Goal: Task Accomplishment & Management: Manage account settings

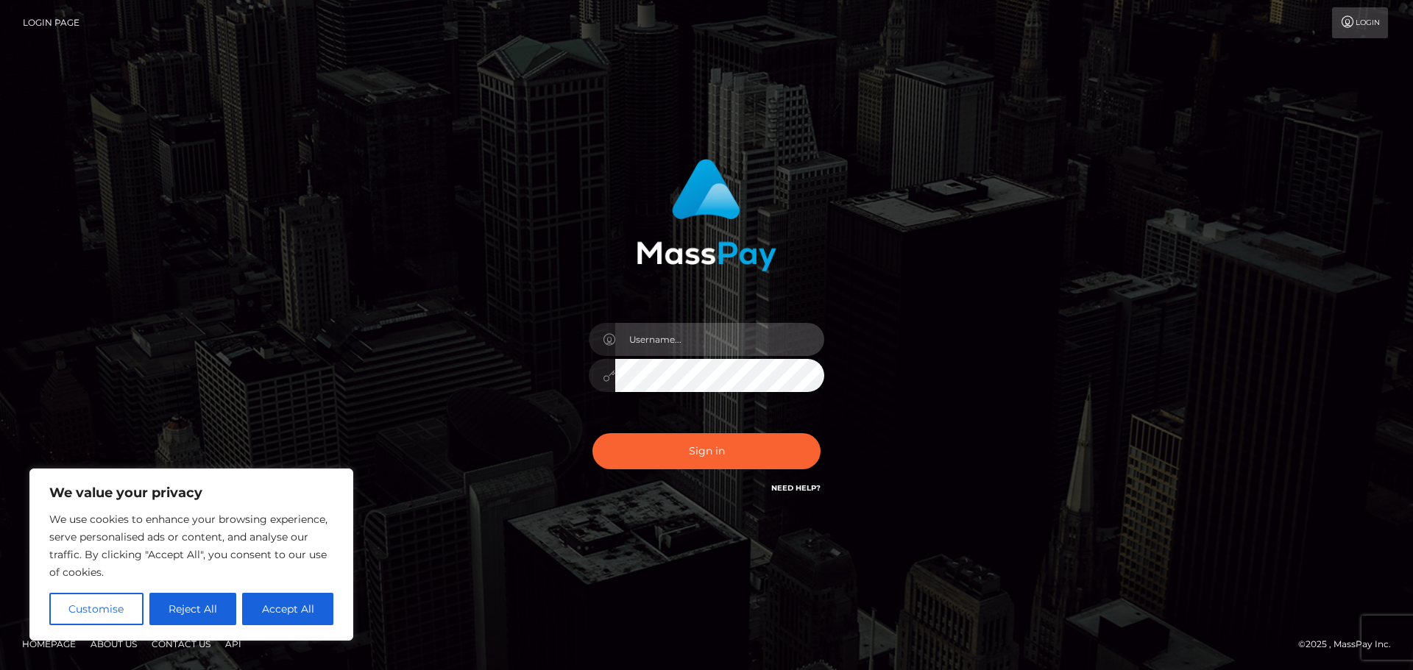
click at [720, 333] on input "text" at bounding box center [719, 339] width 209 height 33
type input "[EMAIL_ADDRESS][DOMAIN_NAME]"
click at [592, 433] on button "Sign in" at bounding box center [706, 451] width 228 height 36
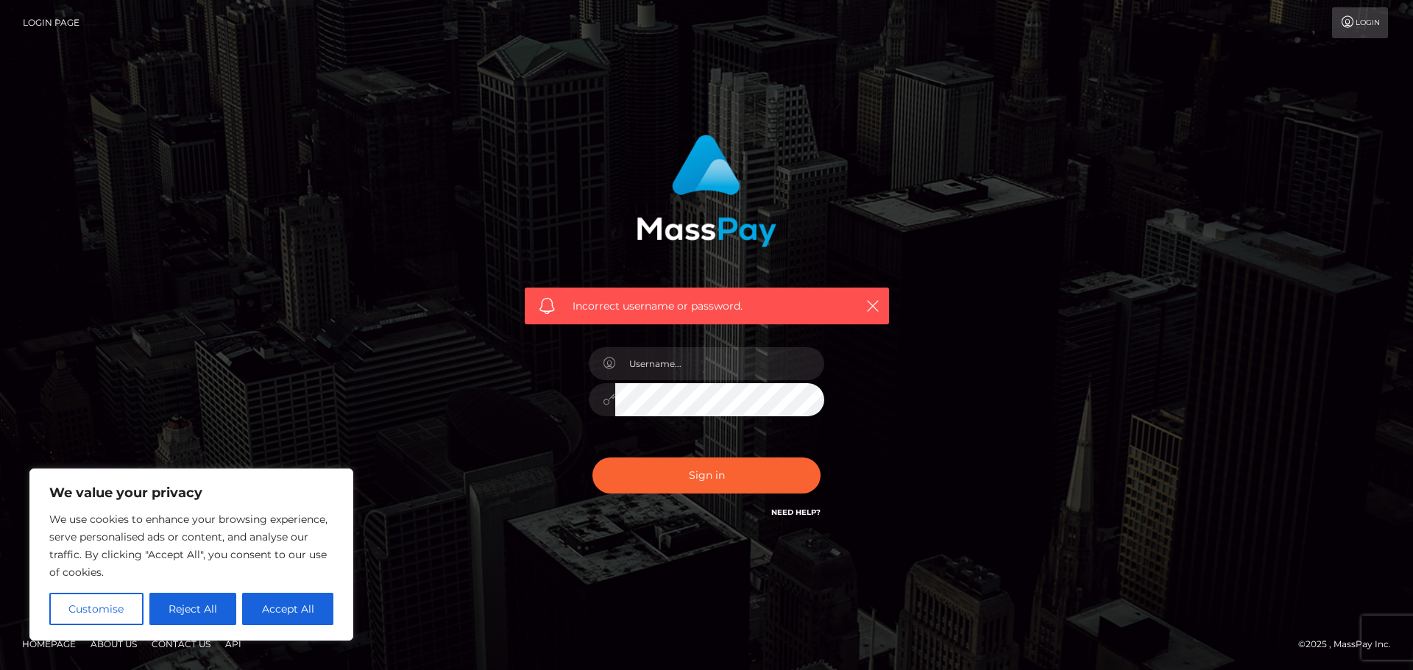
click at [63, 21] on link "Login Page" at bounding box center [51, 22] width 57 height 31
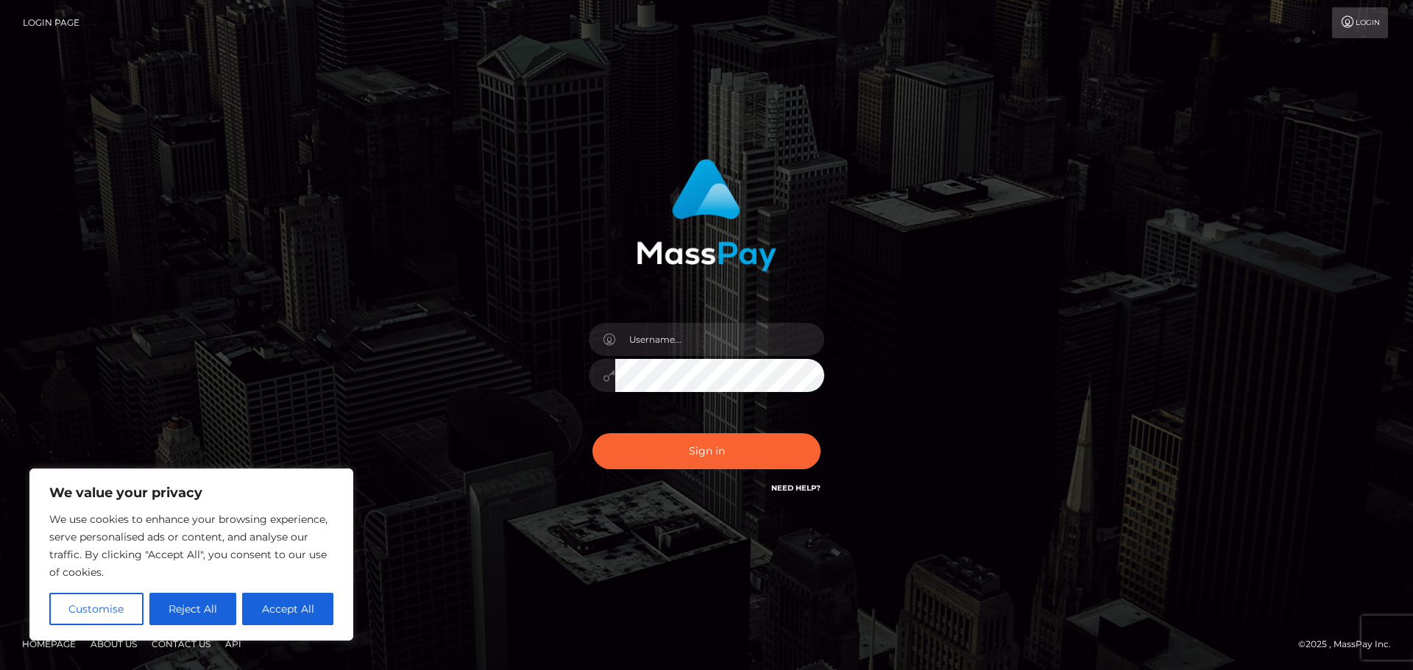
click at [1359, 22] on link "Login" at bounding box center [1360, 22] width 56 height 31
click at [661, 349] on input "text" at bounding box center [719, 339] width 209 height 33
click at [404, 354] on div "Sign in" at bounding box center [706, 335] width 839 height 374
click at [276, 607] on button "Accept All" at bounding box center [287, 609] width 91 height 32
checkbox input "true"
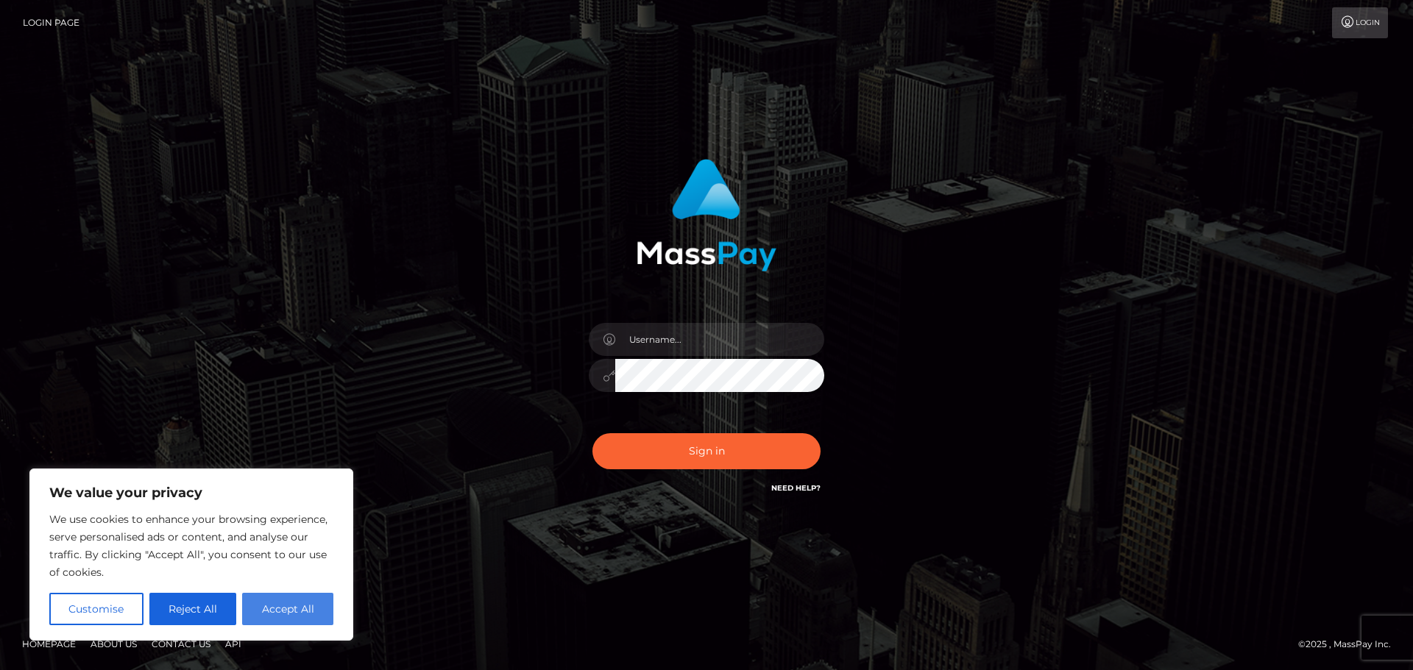
checkbox input "true"
